Goal: Information Seeking & Learning: Learn about a topic

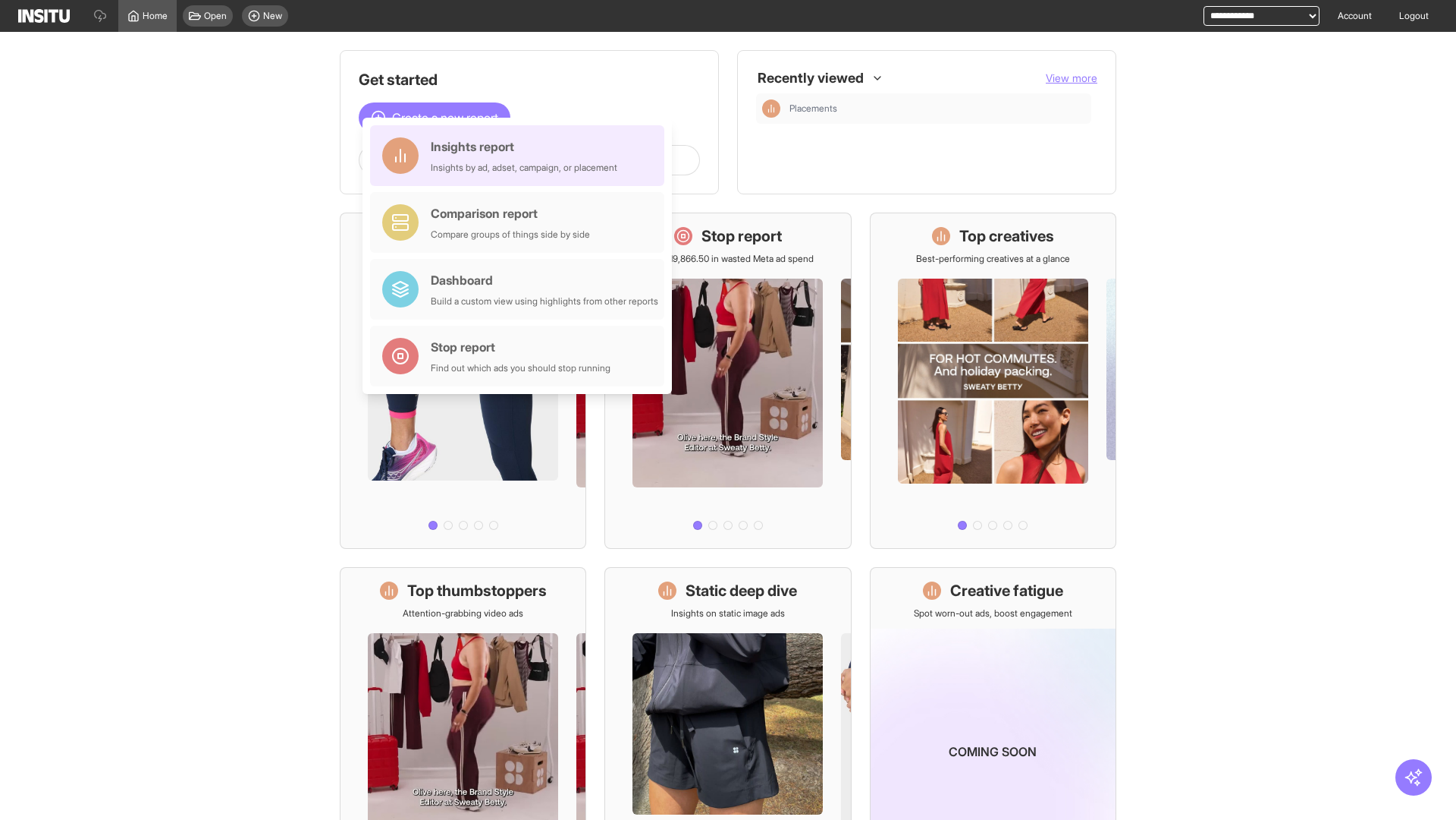
click at [521, 155] on div "Insights report Insights by ad, adset, campaign, or placement" at bounding box center [524, 155] width 186 height 36
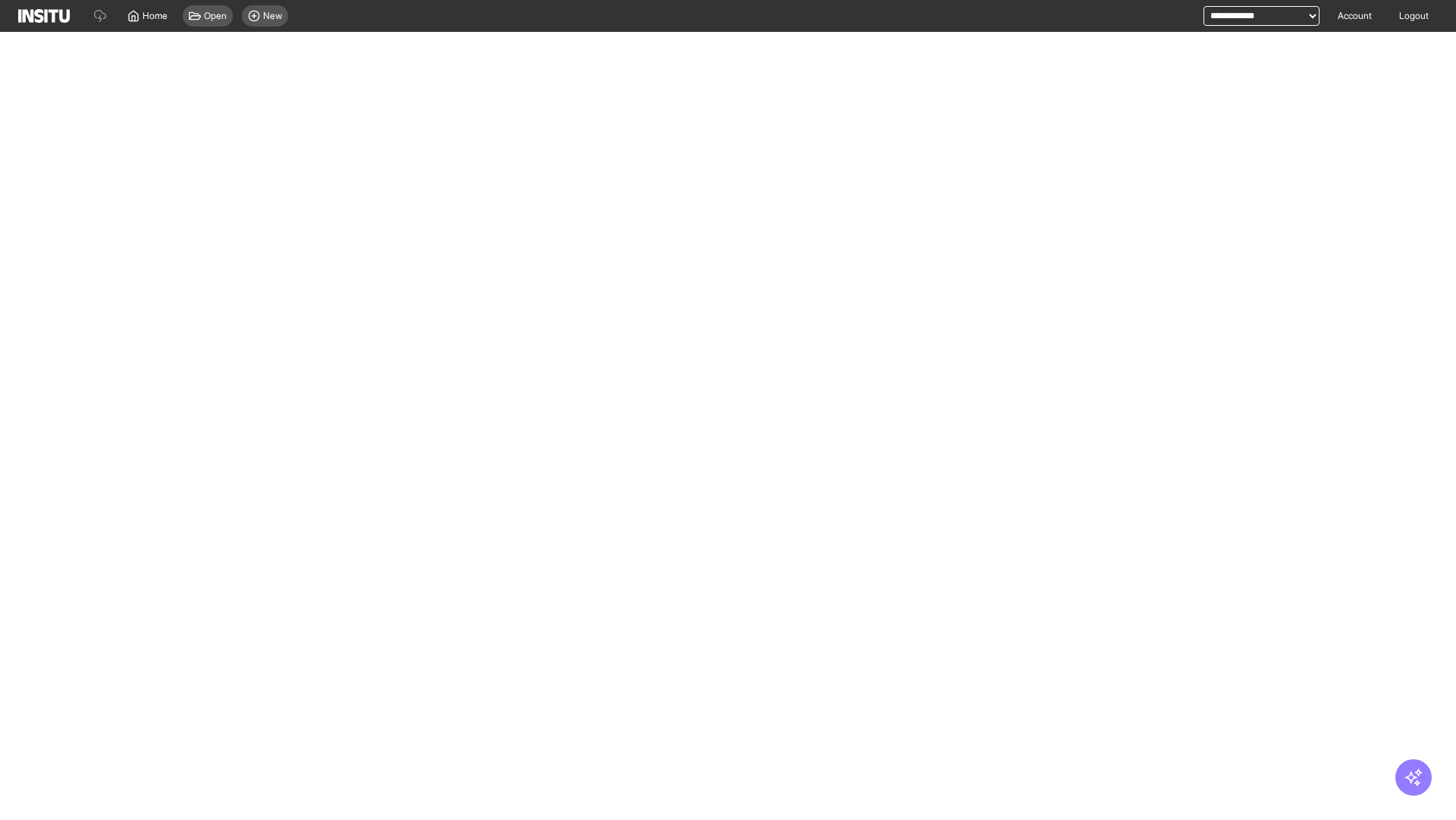
select select "**"
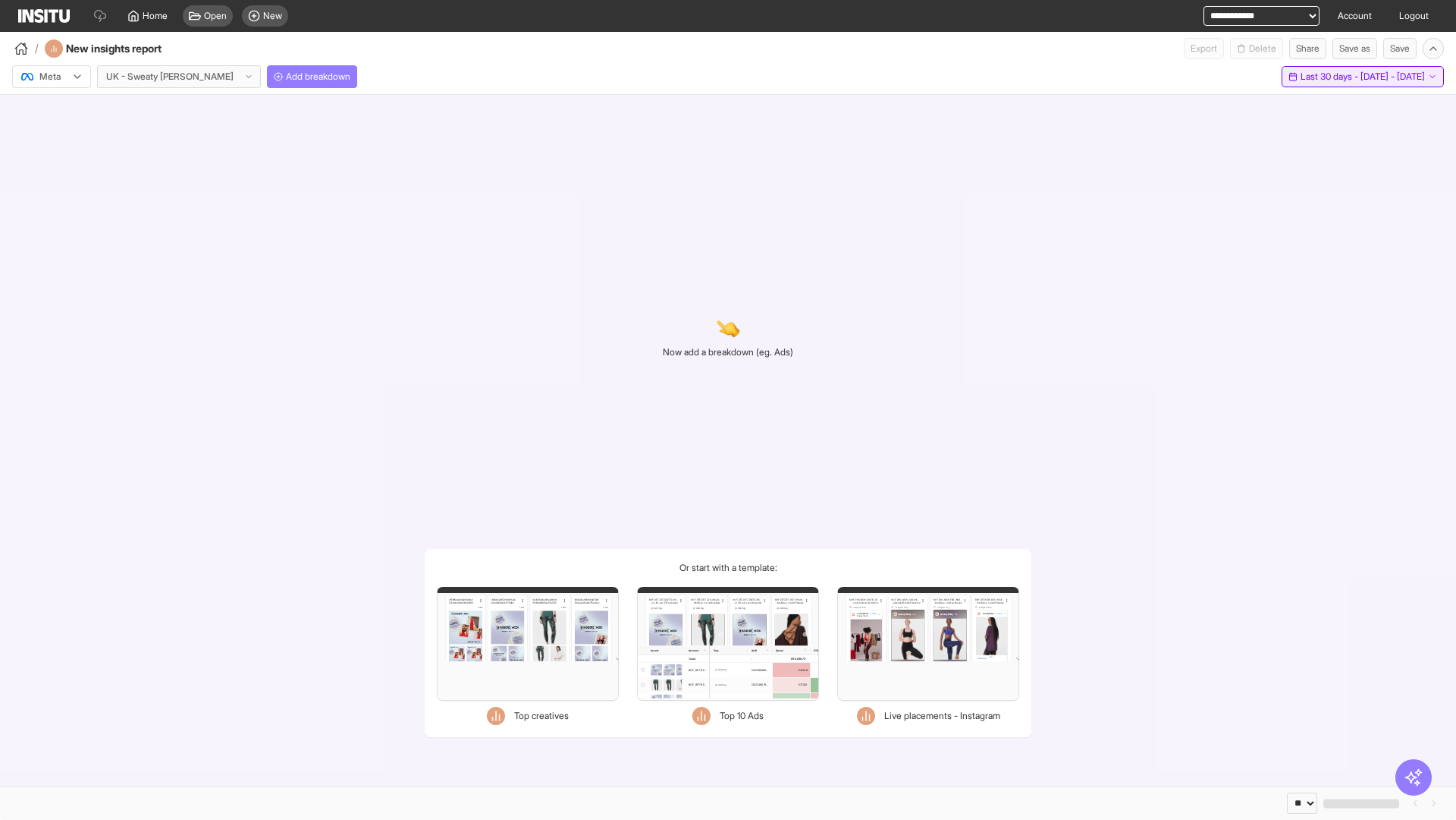
click at [1334, 76] on span "Last 30 days - [DATE] - [DATE]" at bounding box center [1363, 76] width 125 height 12
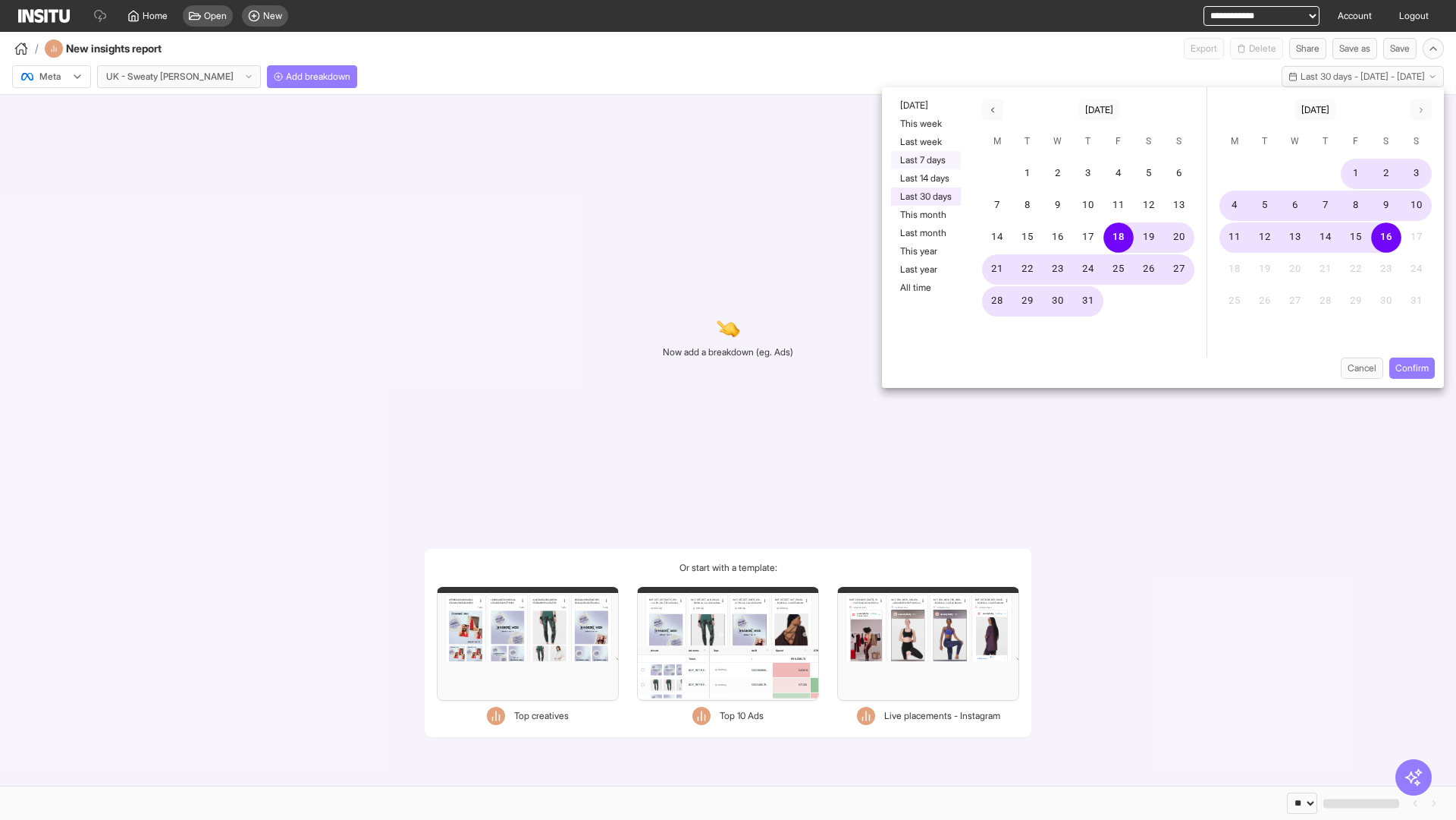
click at [925, 160] on button "Last 7 days" at bounding box center [926, 159] width 69 height 18
